Goal: Task Accomplishment & Management: Use online tool/utility

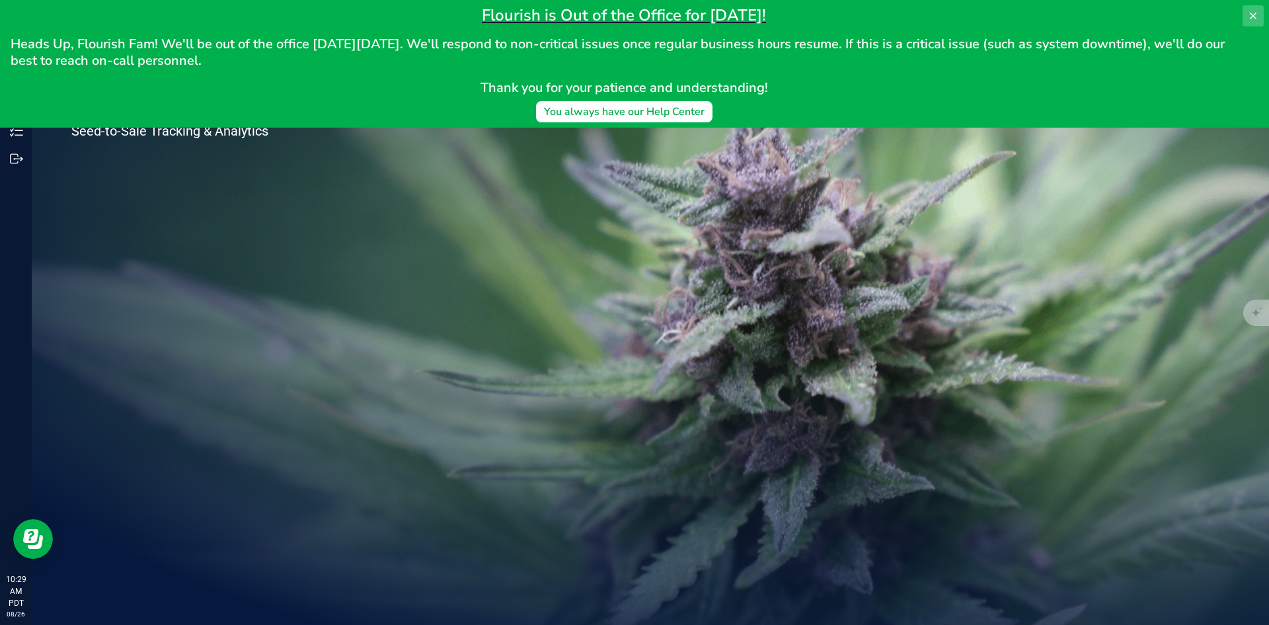
click at [1249, 13] on icon at bounding box center [1253, 16] width 11 height 11
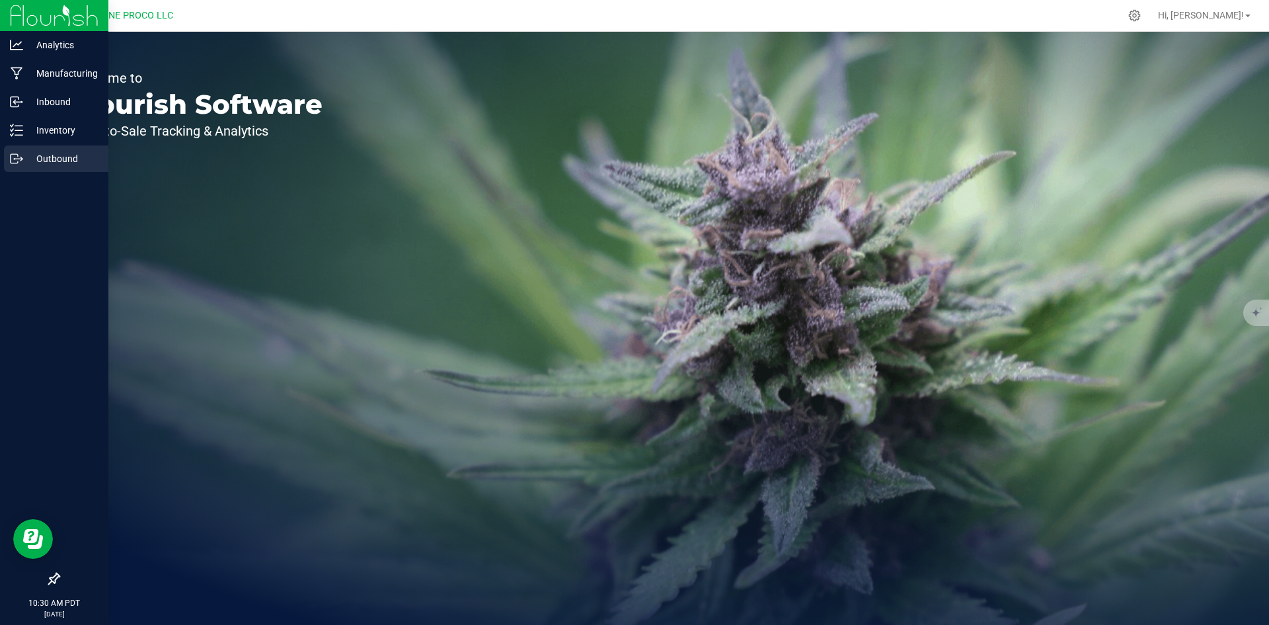
click at [59, 146] on div "Outbound" at bounding box center [56, 158] width 104 height 26
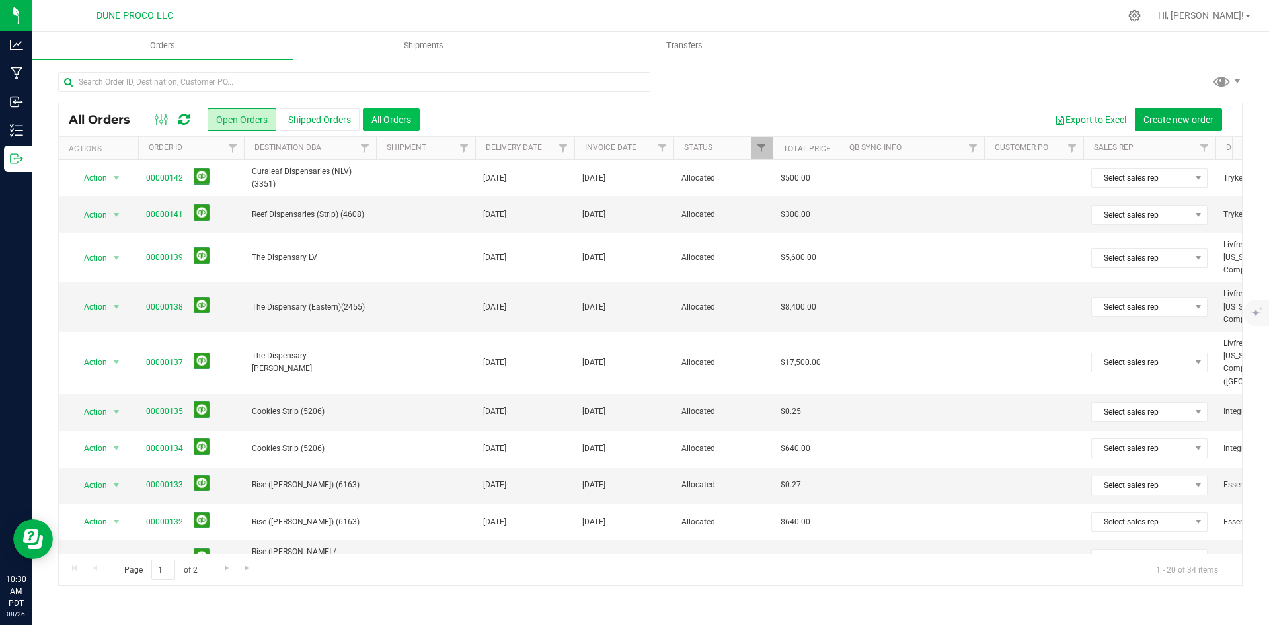
click at [404, 117] on button "All Orders" at bounding box center [391, 119] width 57 height 22
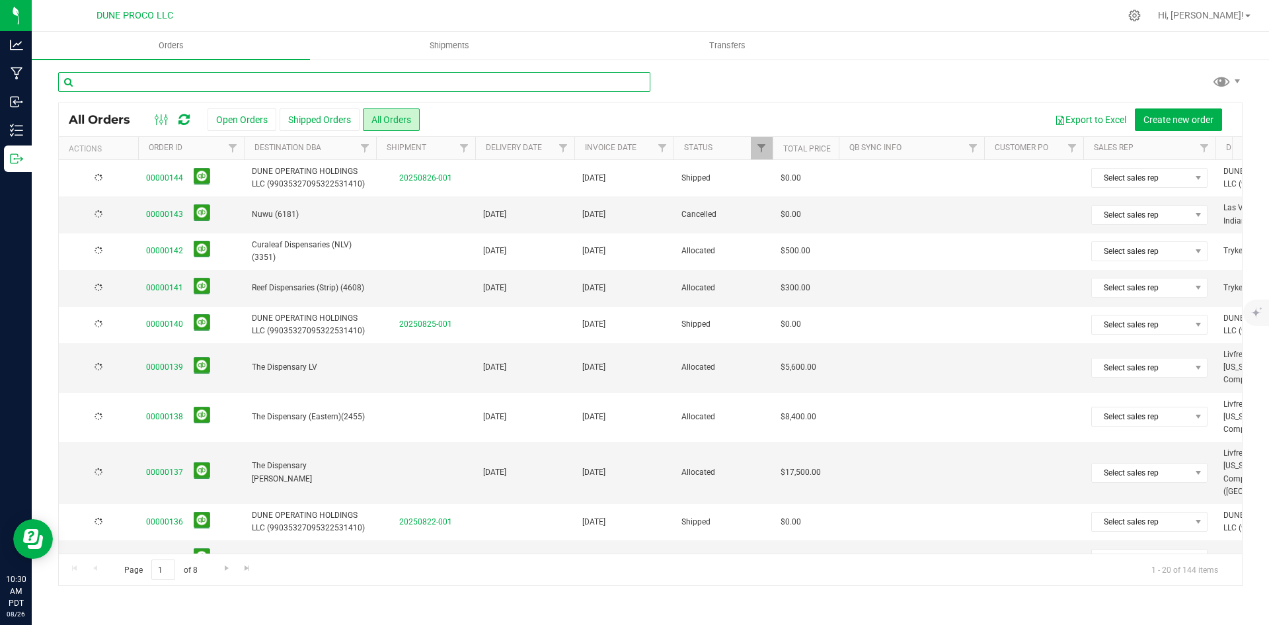
click at [373, 81] on input "text" at bounding box center [354, 82] width 592 height 20
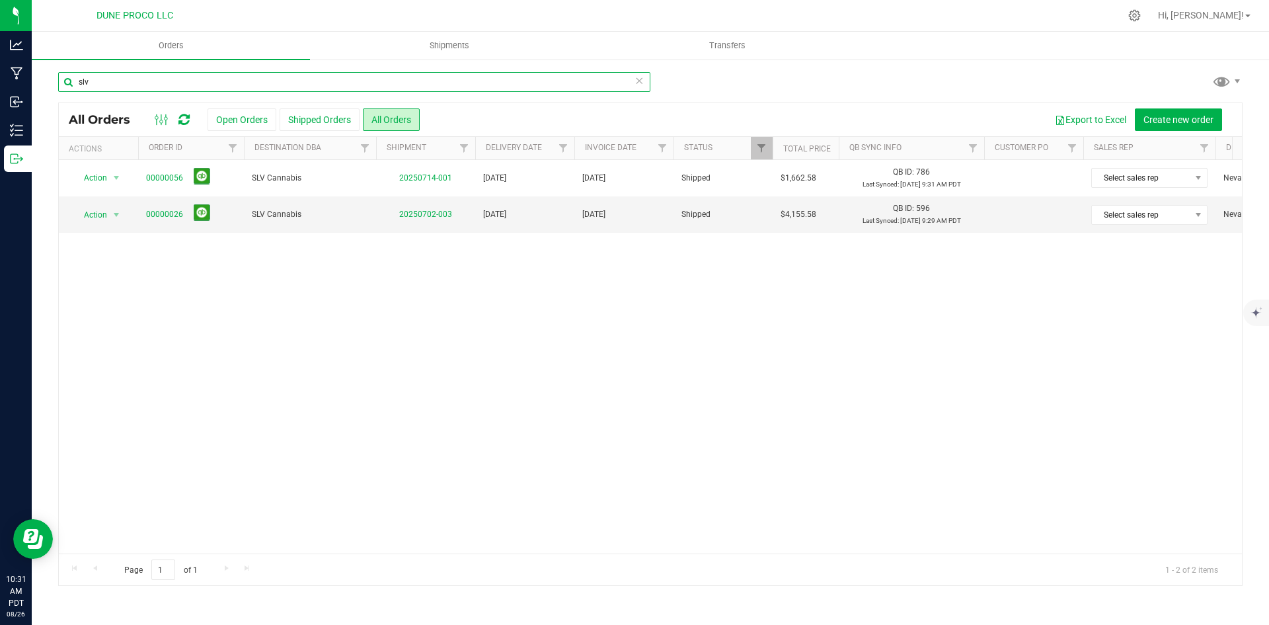
click at [371, 84] on input "slv" at bounding box center [354, 82] width 592 height 20
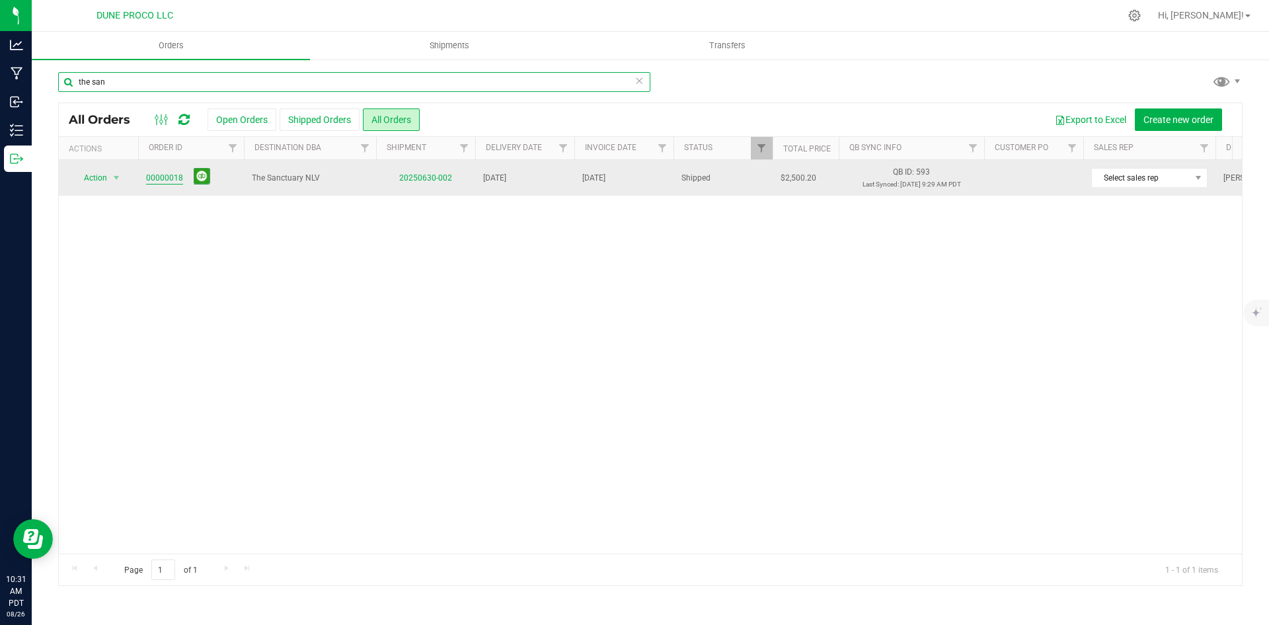
type input "the san"
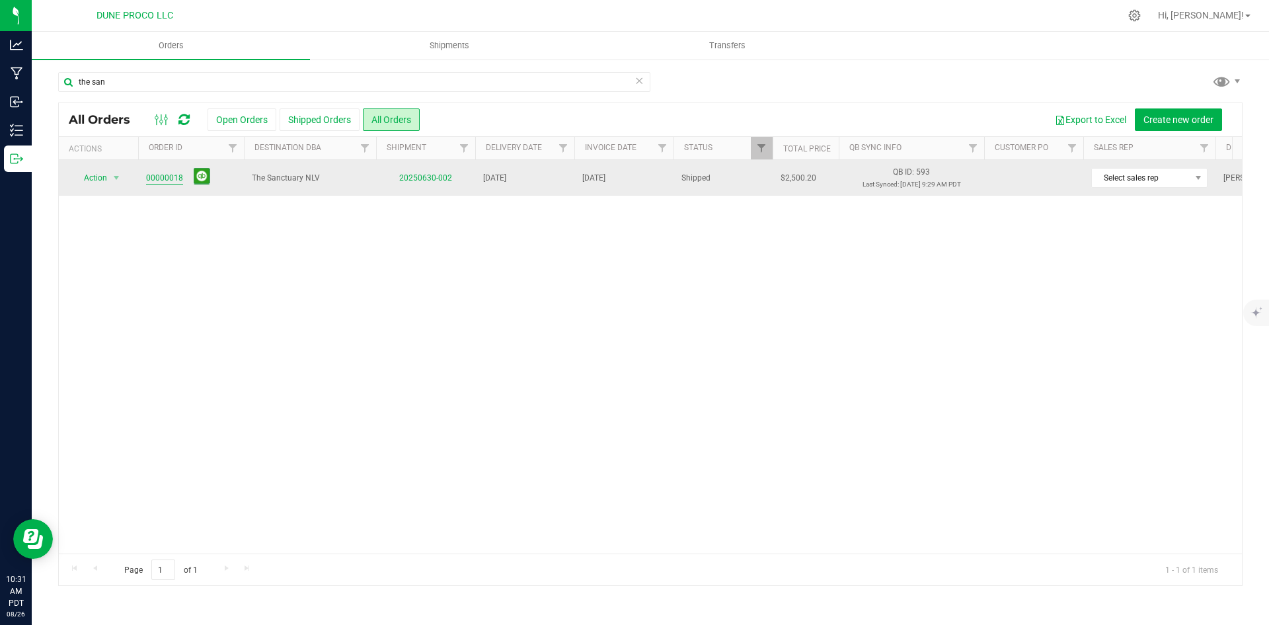
click at [163, 181] on link "00000018" at bounding box center [164, 178] width 37 height 13
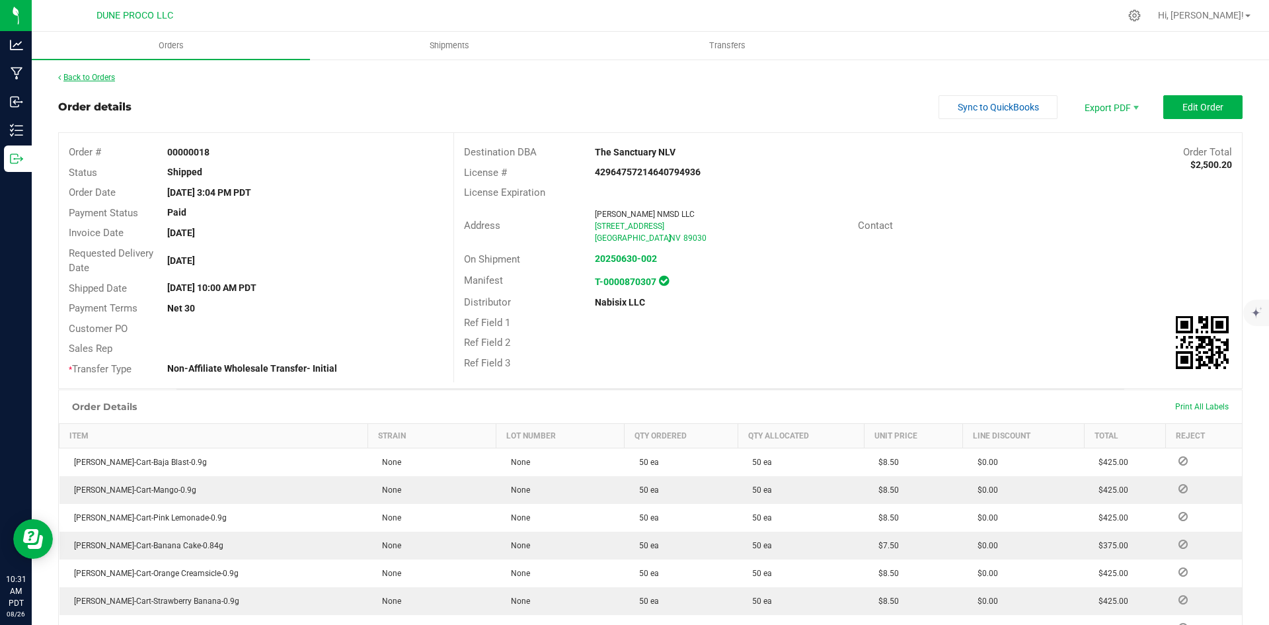
click at [112, 74] on link "Back to Orders" at bounding box center [86, 77] width 57 height 9
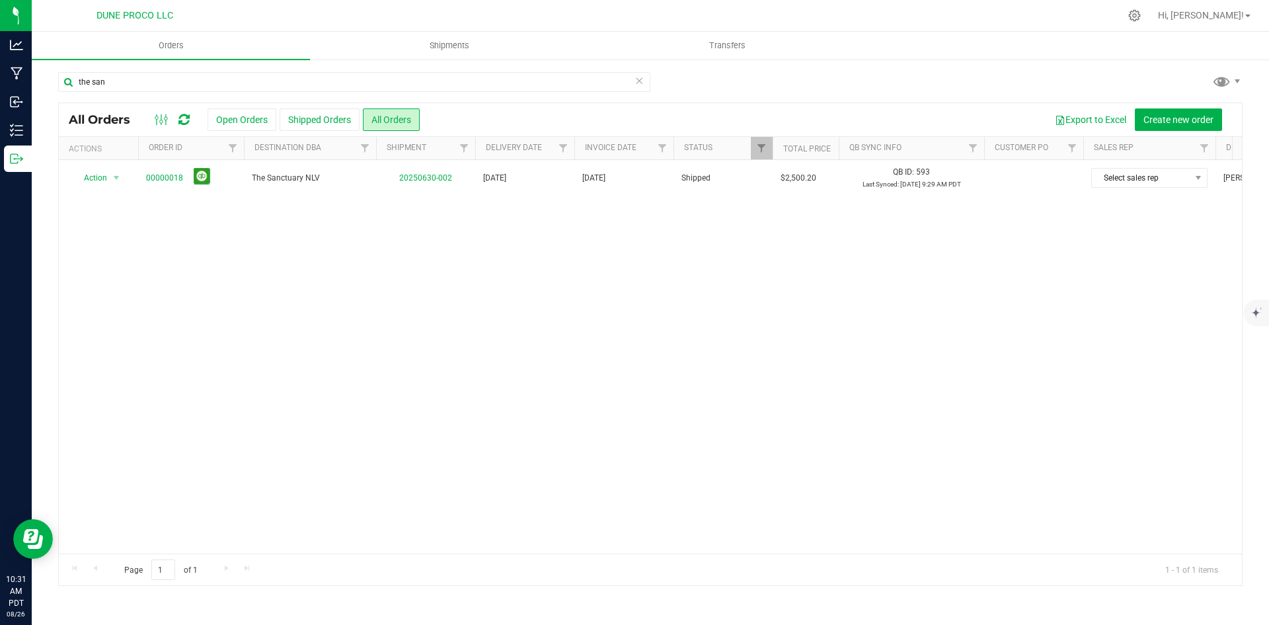
click at [640, 75] on icon at bounding box center [639, 80] width 9 height 16
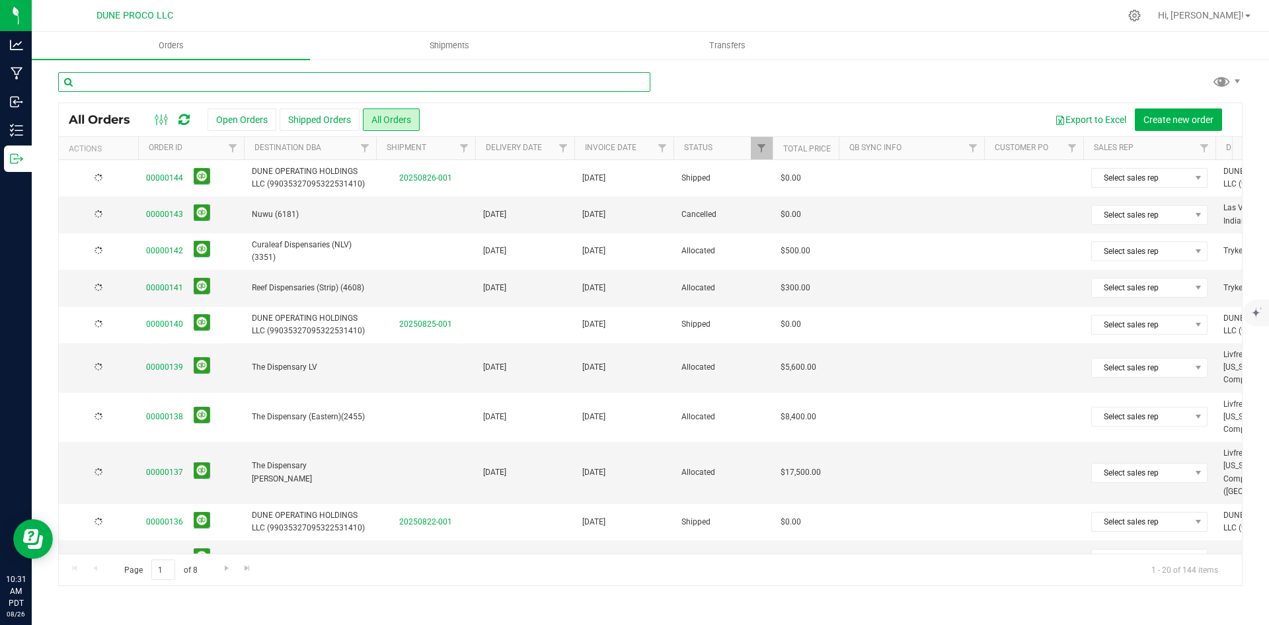
click at [517, 79] on input "text" at bounding box center [354, 82] width 592 height 20
type input "dune"
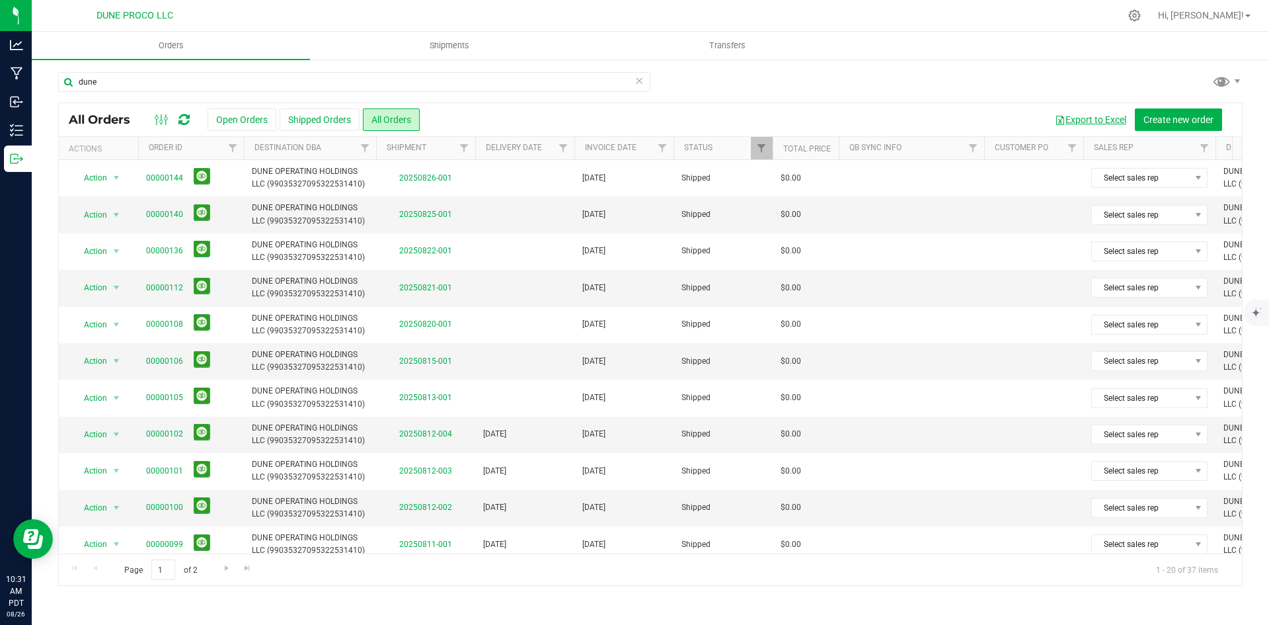
click at [1072, 119] on button "Export to Excel" at bounding box center [1090, 119] width 89 height 22
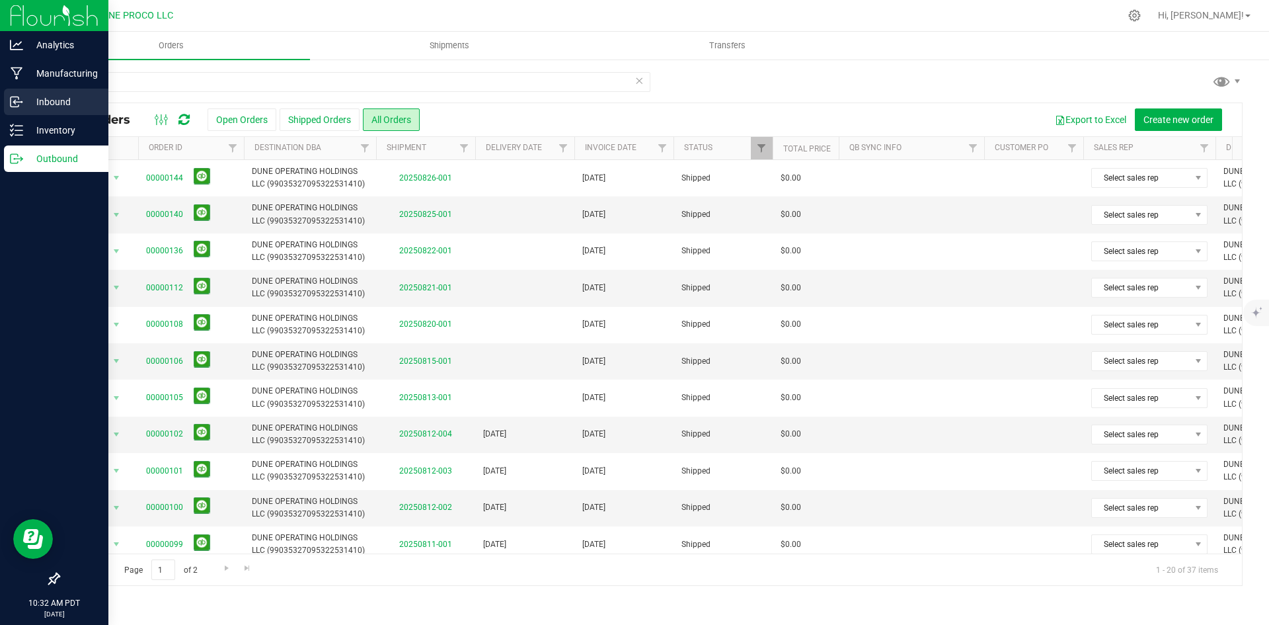
click at [20, 104] on icon at bounding box center [16, 101] width 13 height 13
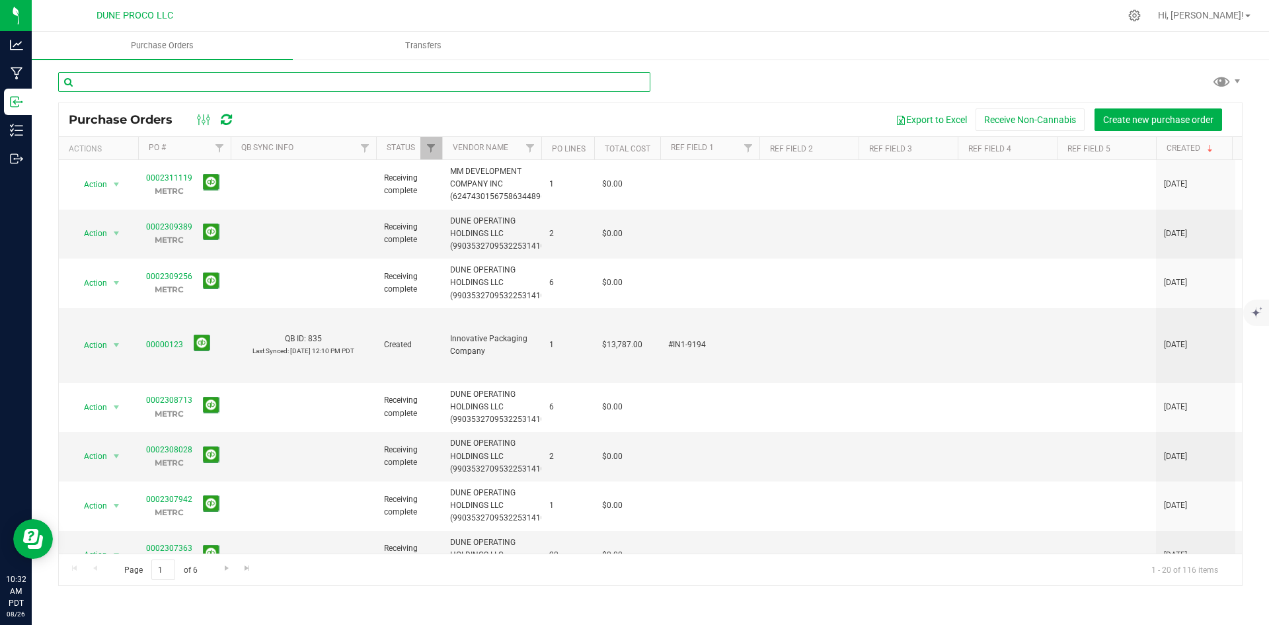
click at [319, 81] on input "text" at bounding box center [354, 82] width 592 height 20
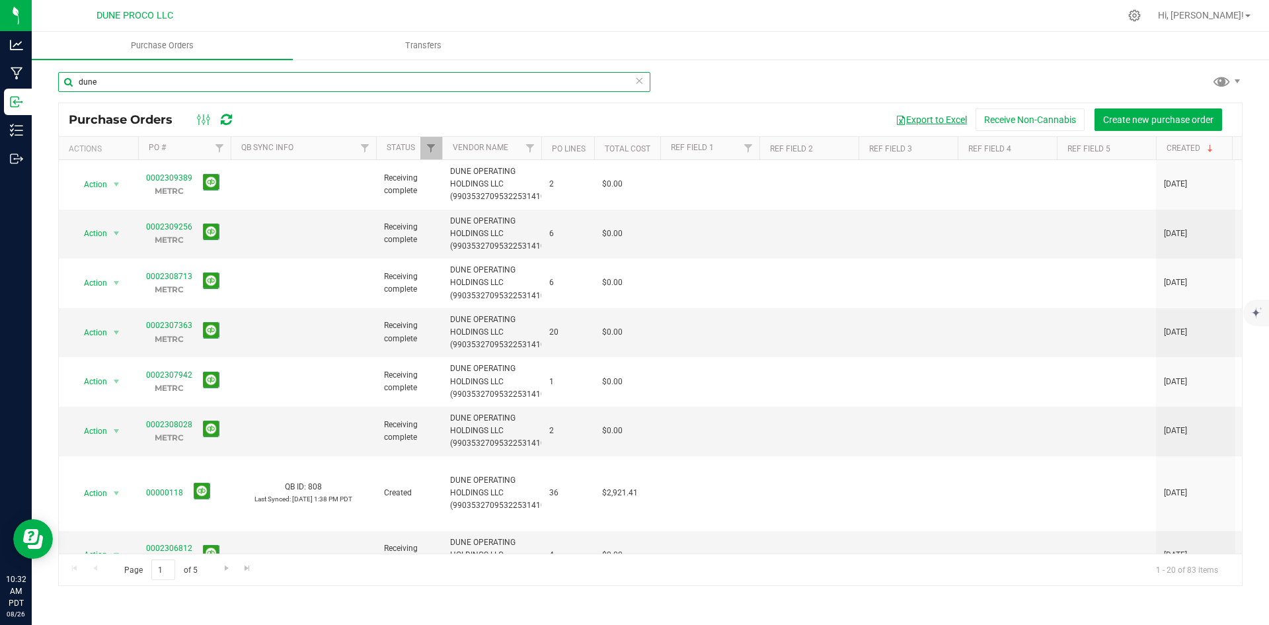
type input "dune"
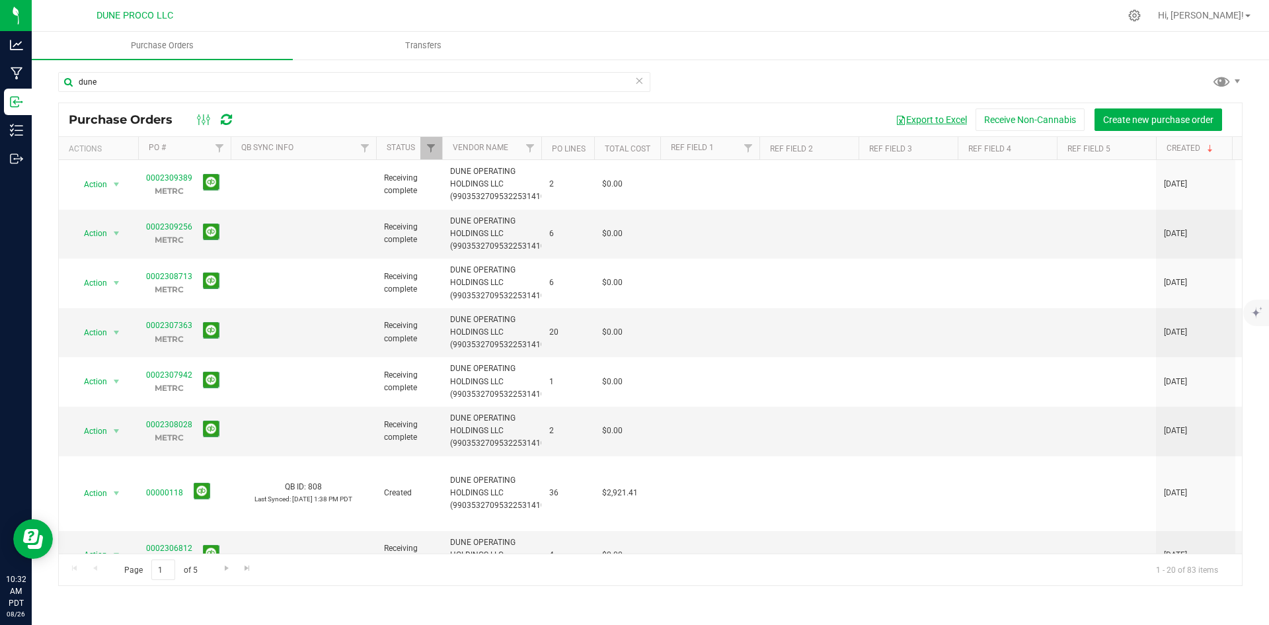
click at [904, 126] on button "Export to Excel" at bounding box center [931, 119] width 89 height 22
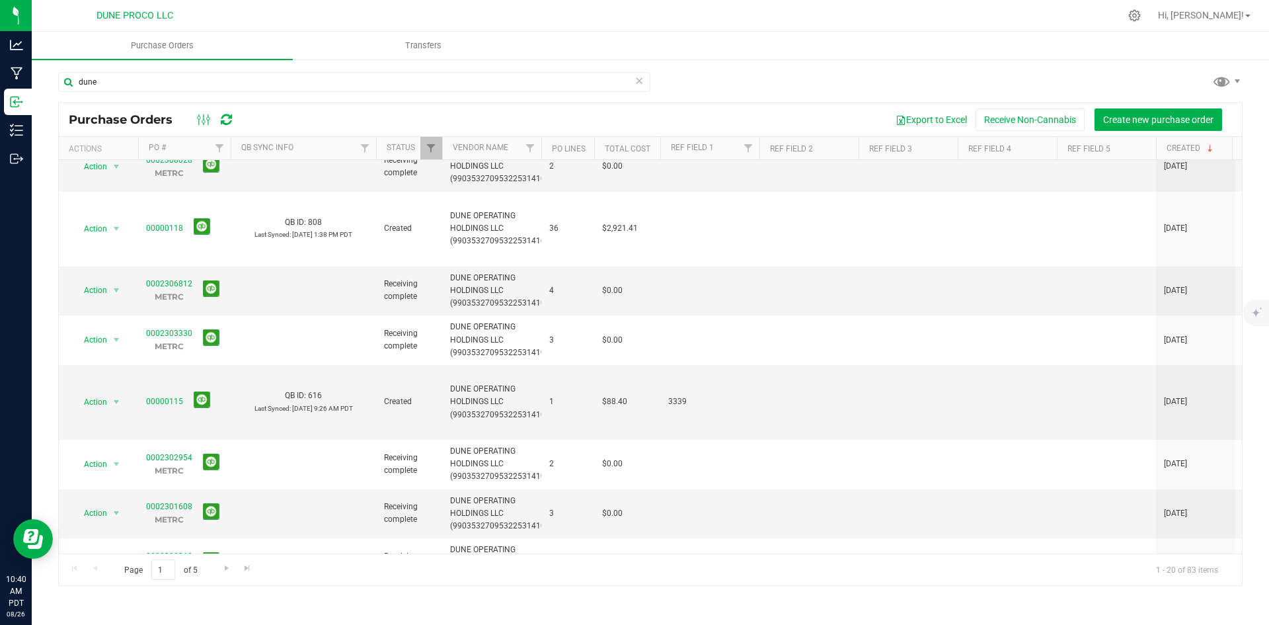
scroll to position [198, 0]
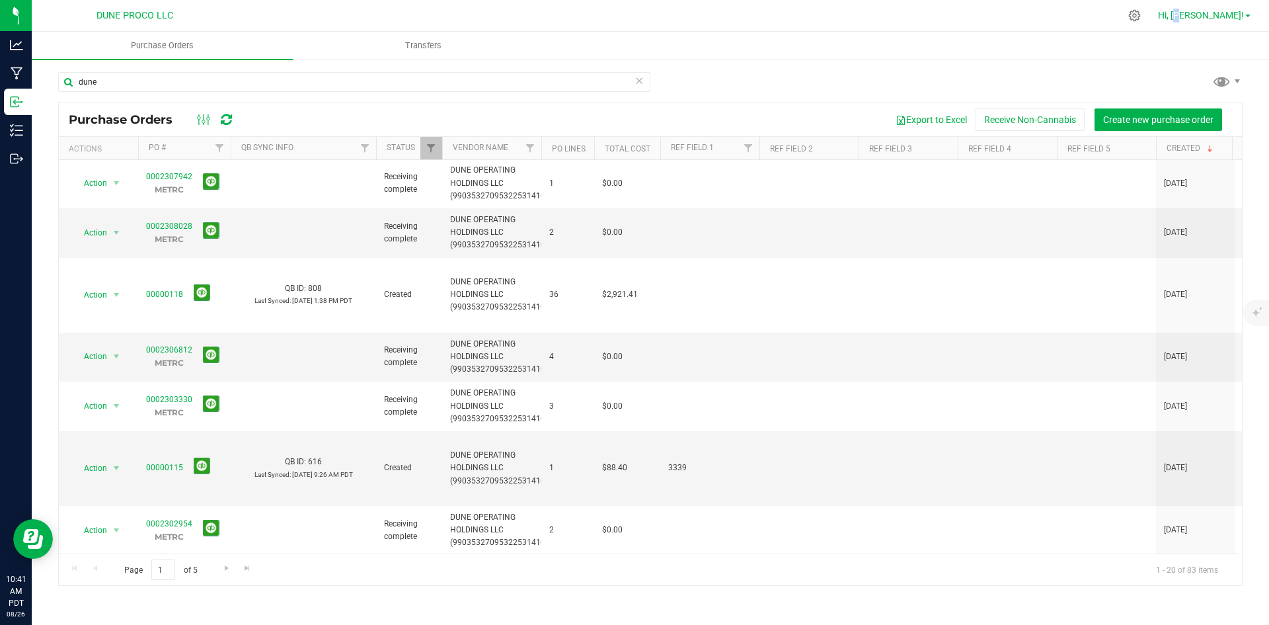
click at [1220, 17] on span "Hi, [PERSON_NAME]!" at bounding box center [1201, 15] width 86 height 11
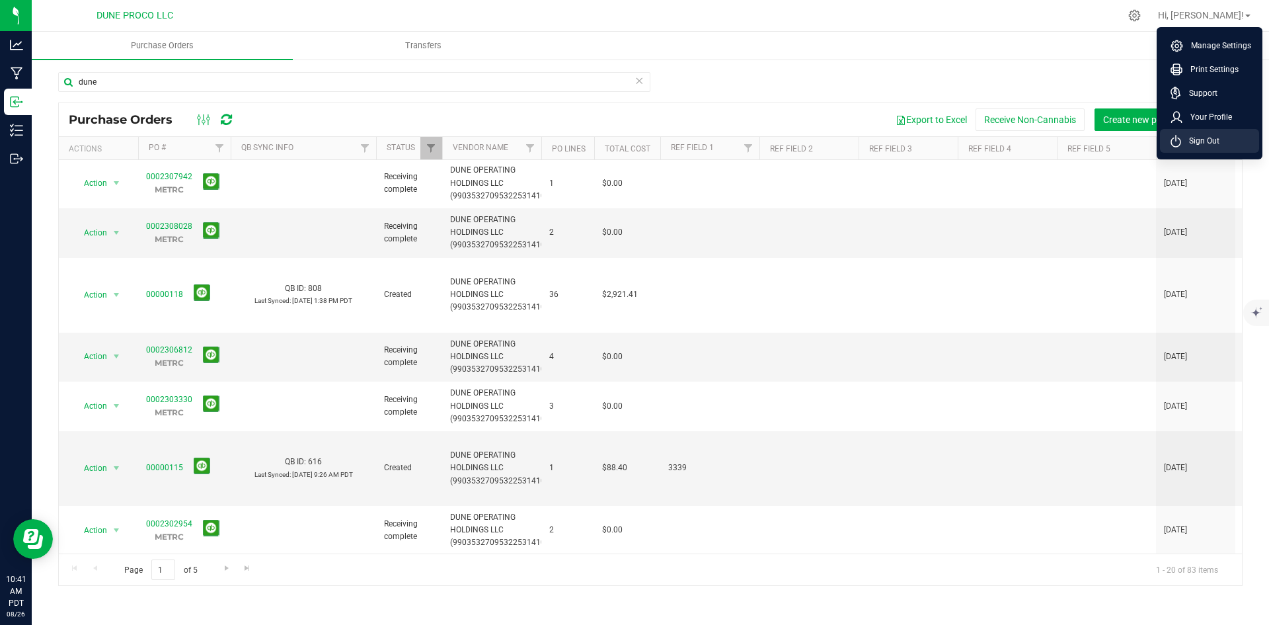
click at [1185, 138] on span "Sign Out" at bounding box center [1200, 140] width 38 height 13
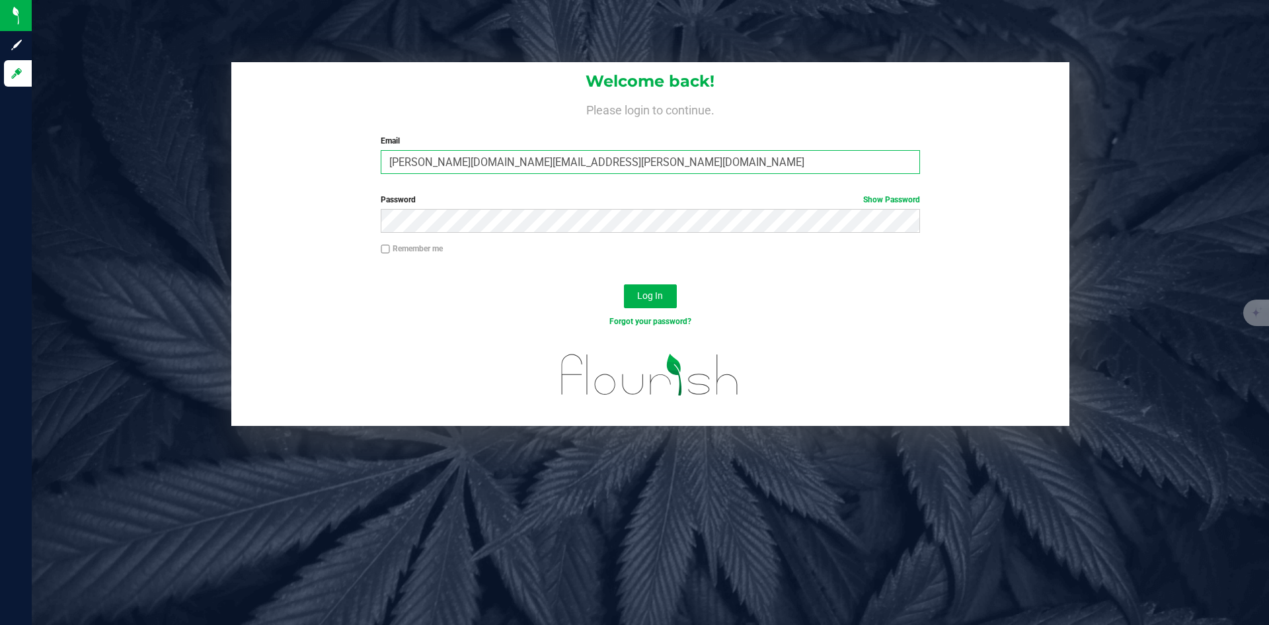
drag, startPoint x: 567, startPoint y: 159, endPoint x: 576, endPoint y: 177, distance: 20.4
click at [567, 159] on input "[PERSON_NAME][DOMAIN_NAME][EMAIL_ADDRESS][PERSON_NAME][DOMAIN_NAME]" at bounding box center [650, 162] width 539 height 24
type input "[PERSON_NAME][EMAIL_ADDRESS][PERSON_NAME][DOMAIN_NAME]"
click at [660, 296] on span "Log In" at bounding box center [650, 295] width 26 height 11
